Goal: Task Accomplishment & Management: Manage account settings

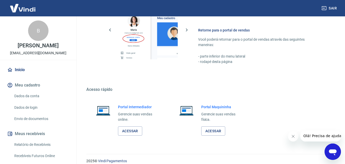
scroll to position [308, 0]
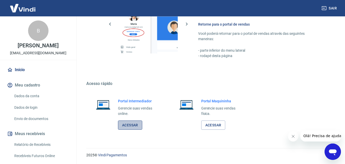
click at [131, 125] on link "Acessar" at bounding box center [130, 124] width 24 height 9
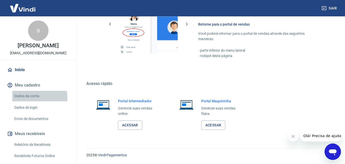
click at [30, 98] on link "Dados da conta" at bounding box center [41, 96] width 58 height 10
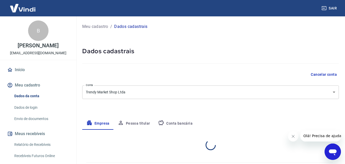
select select "SP"
select select "business"
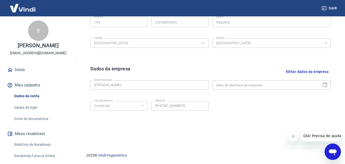
click at [22, 71] on link "Início" at bounding box center [38, 69] width 64 height 11
